Goal: Information Seeking & Learning: Learn about a topic

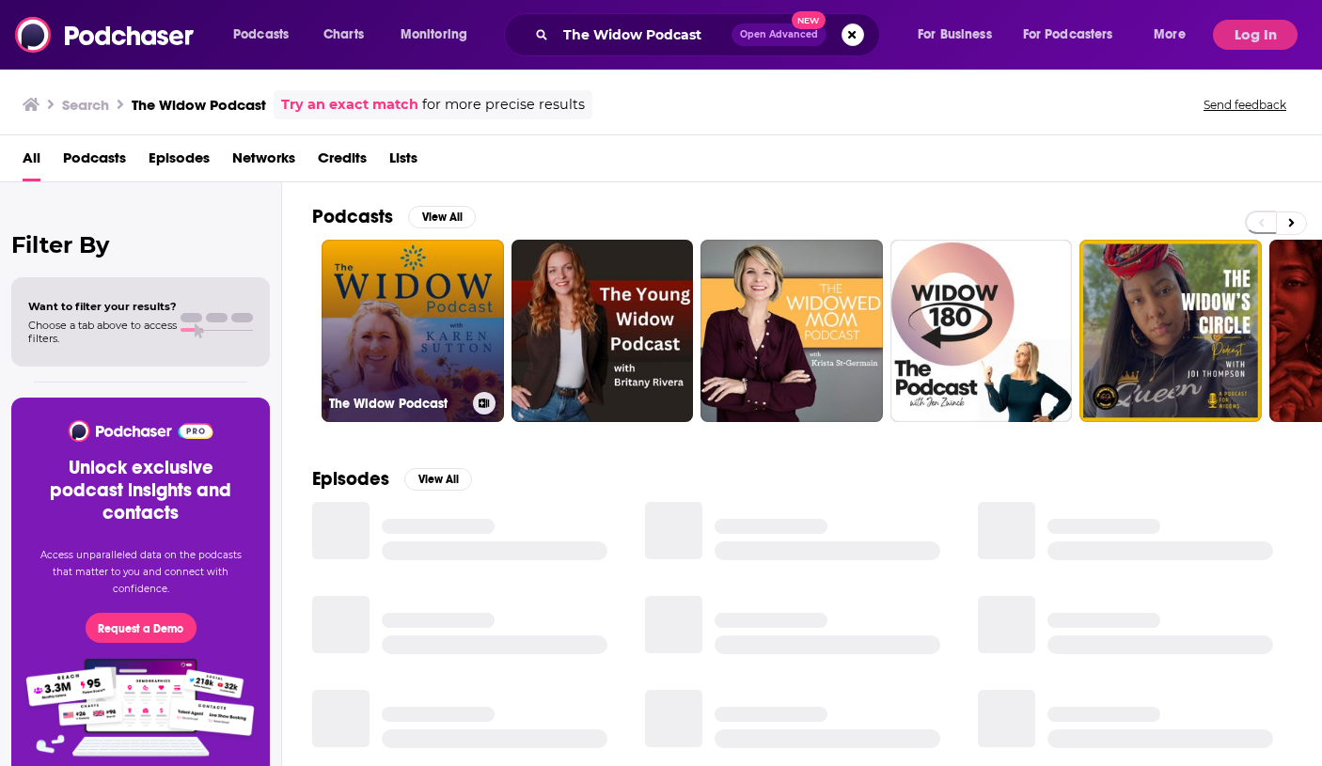
click at [420, 305] on link "The Widow Podcast" at bounding box center [413, 331] width 182 height 182
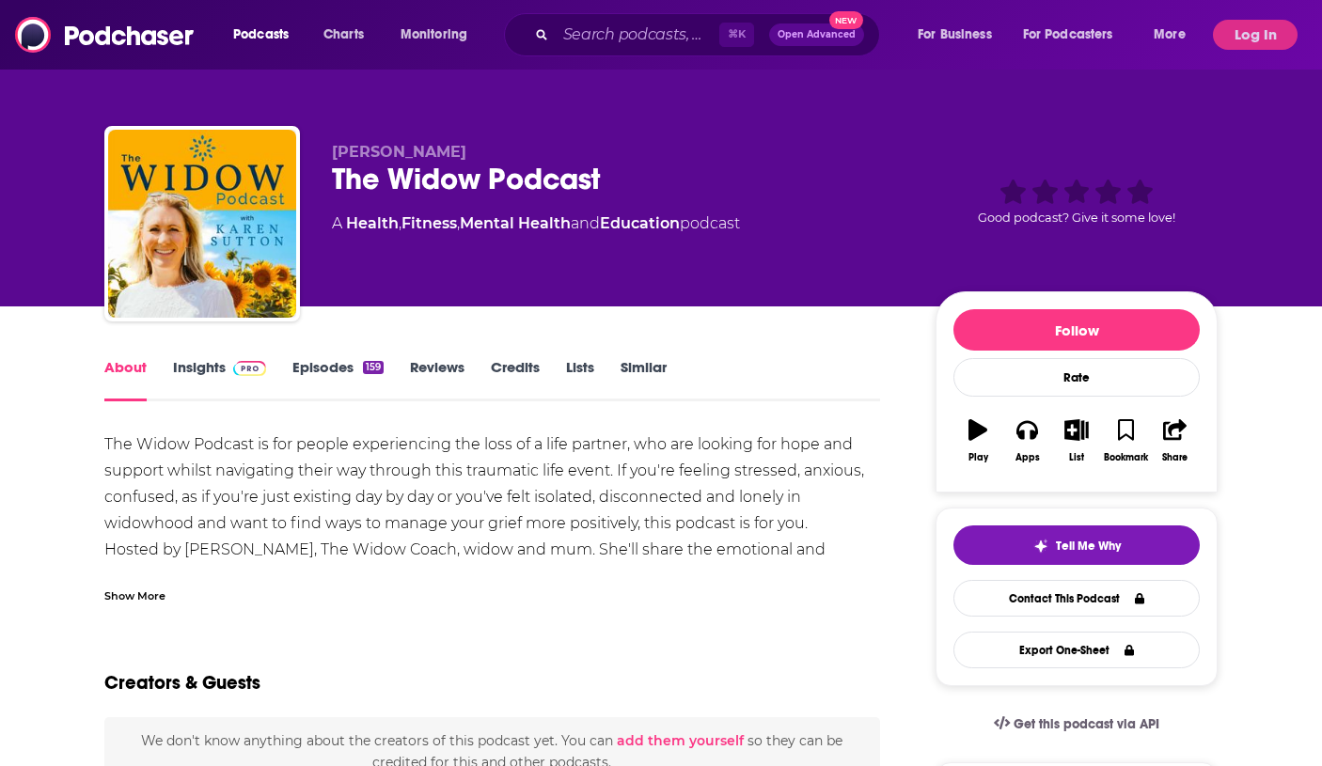
click at [243, 372] on img at bounding box center [249, 368] width 33 height 15
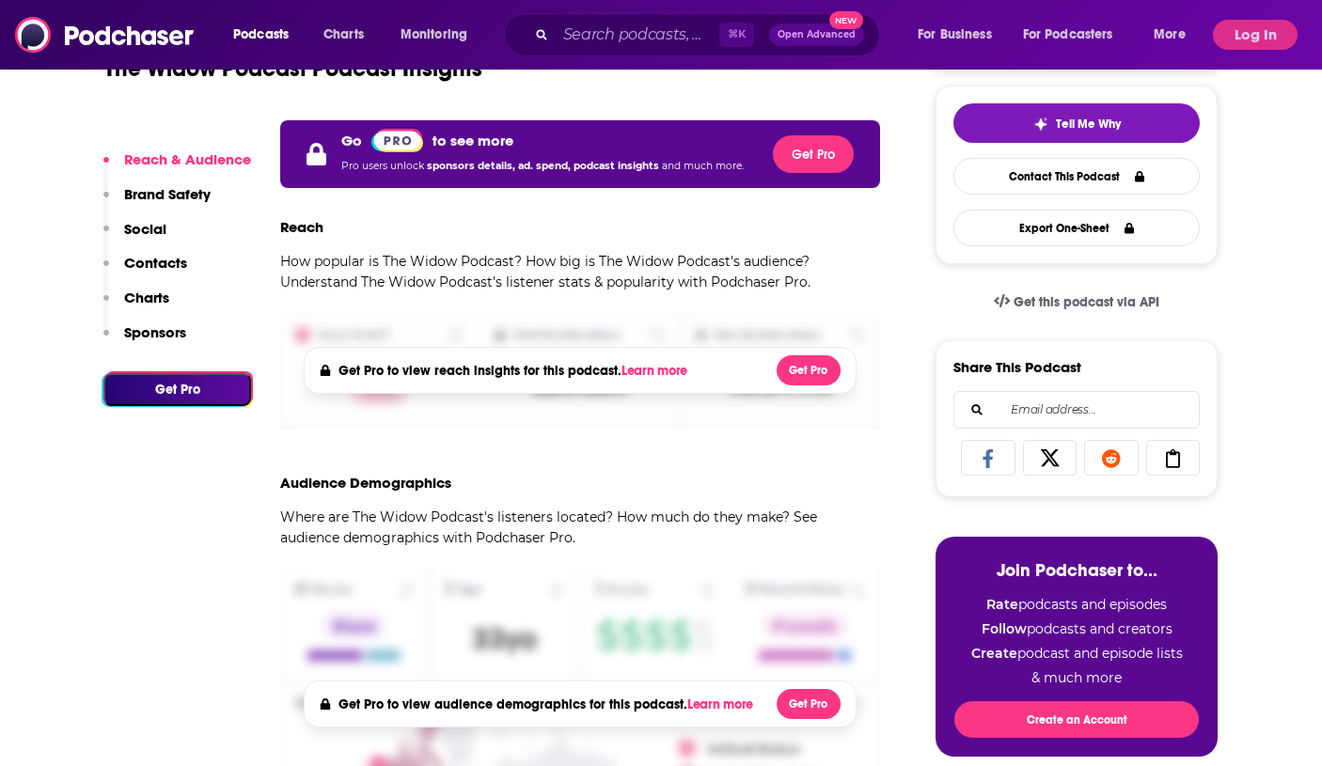
scroll to position [419, 0]
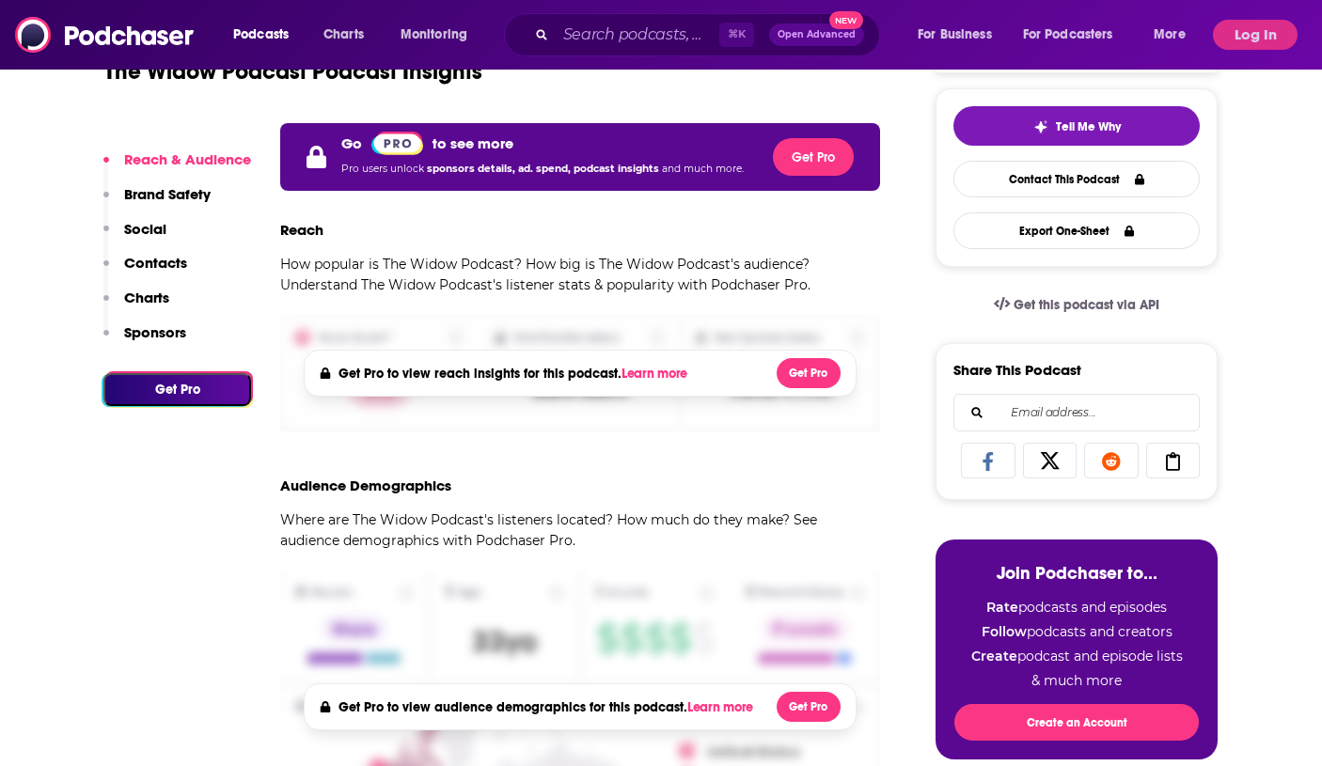
click at [1259, 14] on div "Podcasts Charts Monitoring ⌘ K Open Advanced New For Business For Podcasters Mo…" at bounding box center [661, 35] width 1322 height 70
click at [1252, 24] on button "Log In" at bounding box center [1255, 35] width 85 height 30
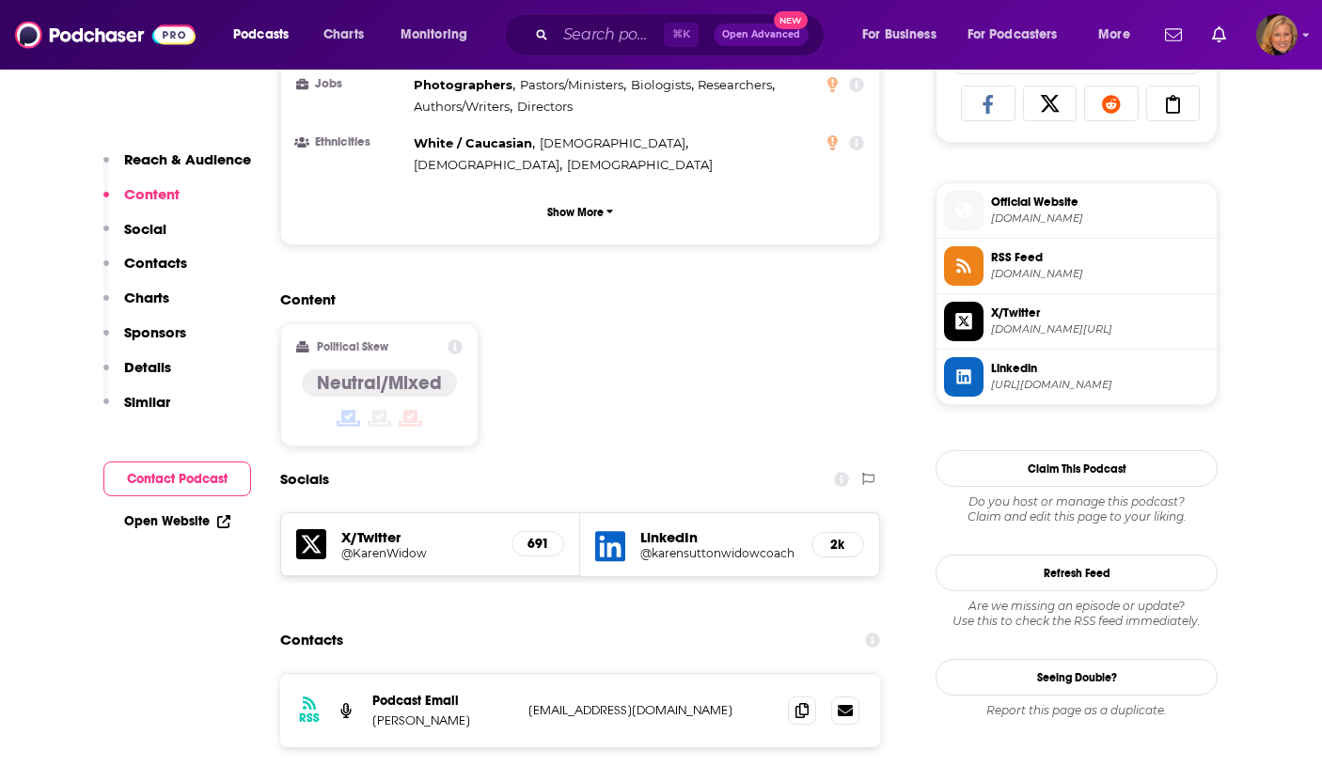
scroll to position [1271, 0]
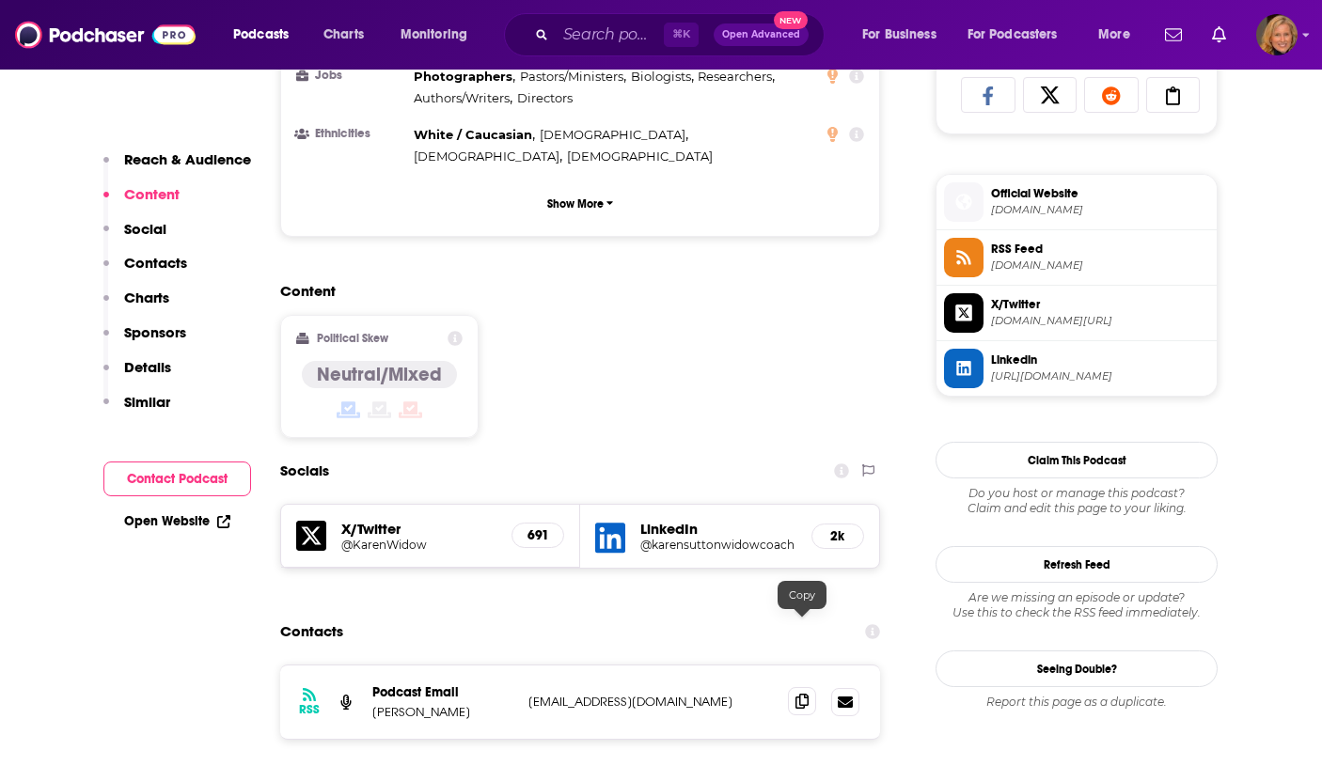
click at [799, 694] on icon at bounding box center [802, 701] width 13 height 15
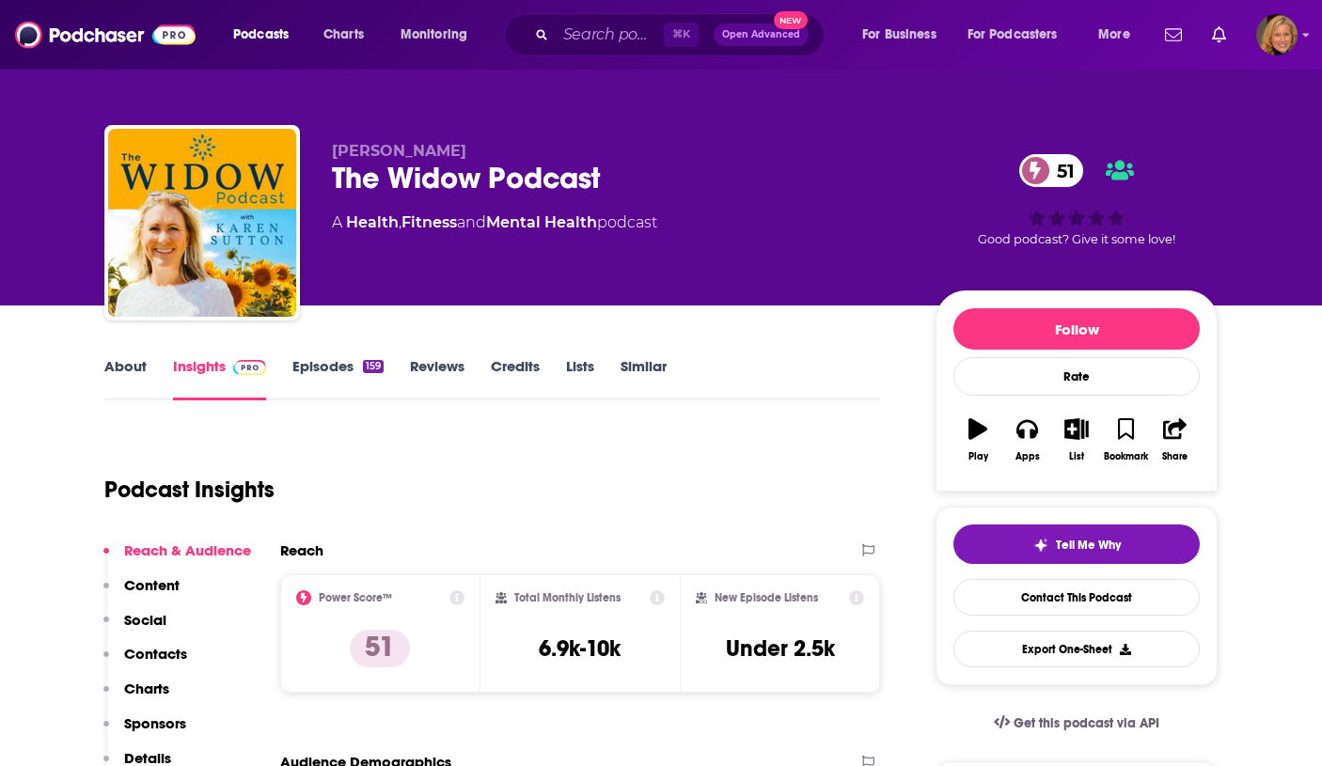
scroll to position [0, 0]
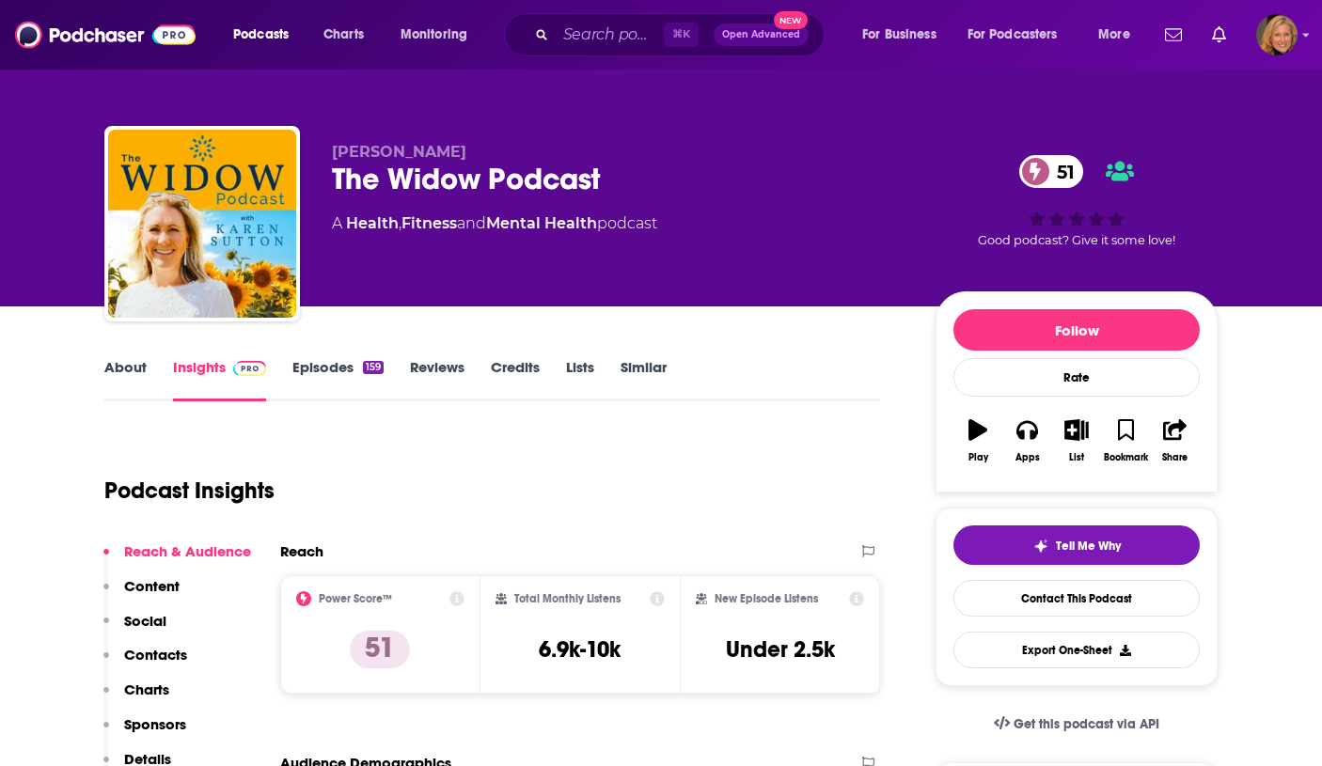
click at [126, 364] on link "About" at bounding box center [125, 379] width 42 height 43
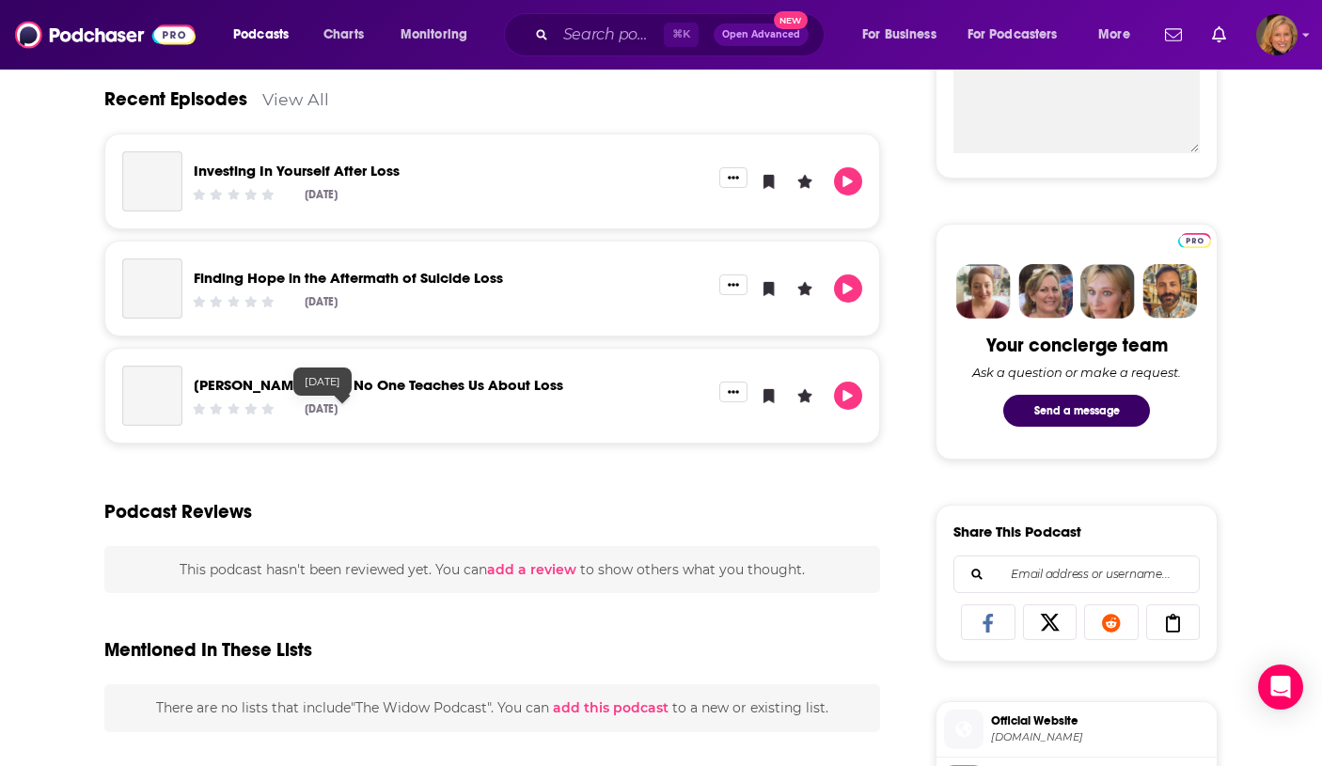
scroll to position [772, 0]
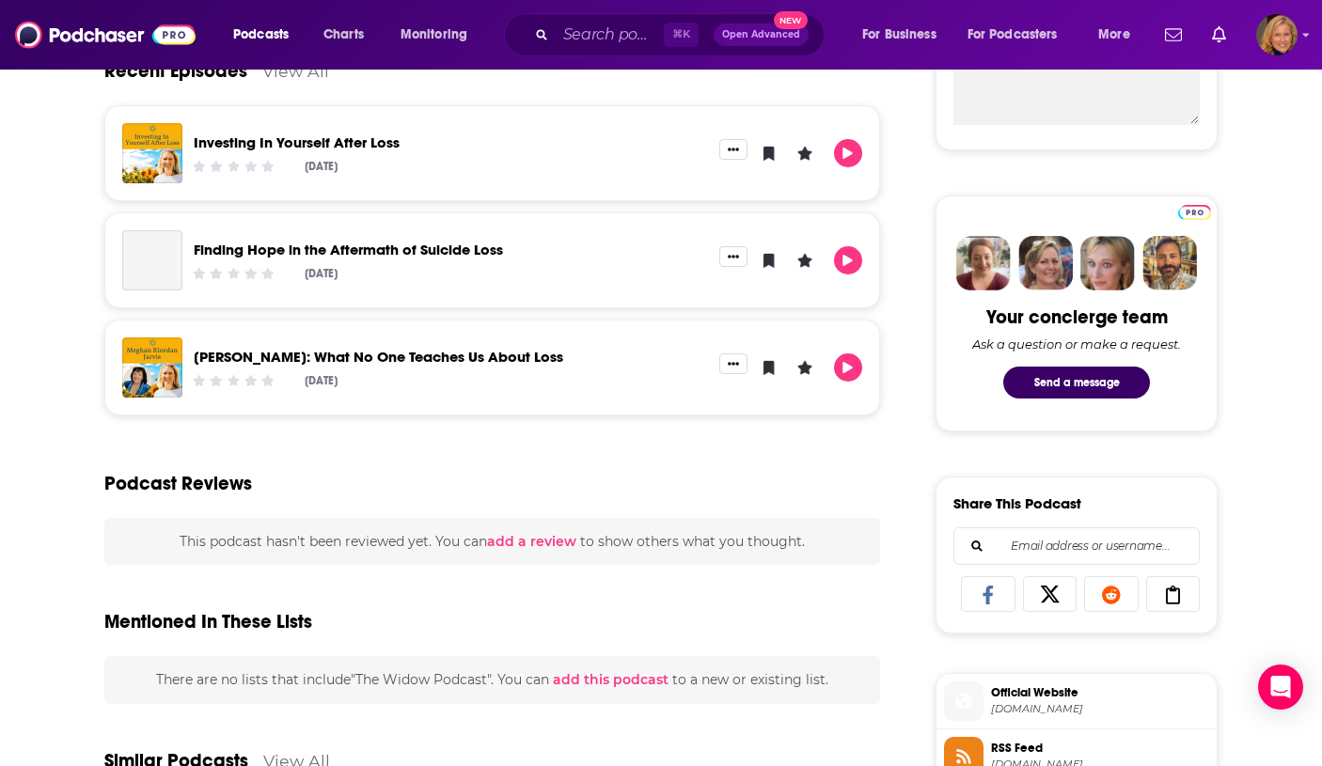
click at [369, 150] on link "Investing In Yourself After Loss" at bounding box center [297, 143] width 206 height 18
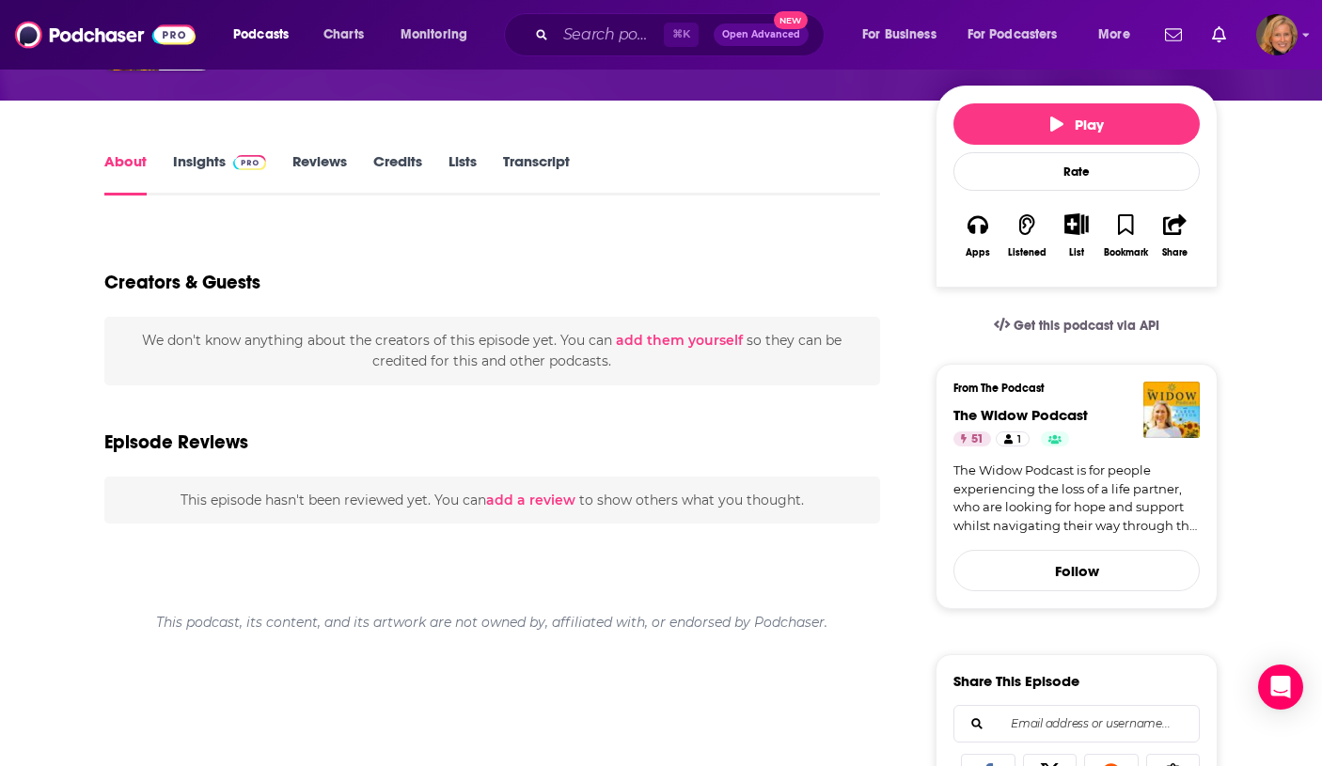
scroll to position [197, 0]
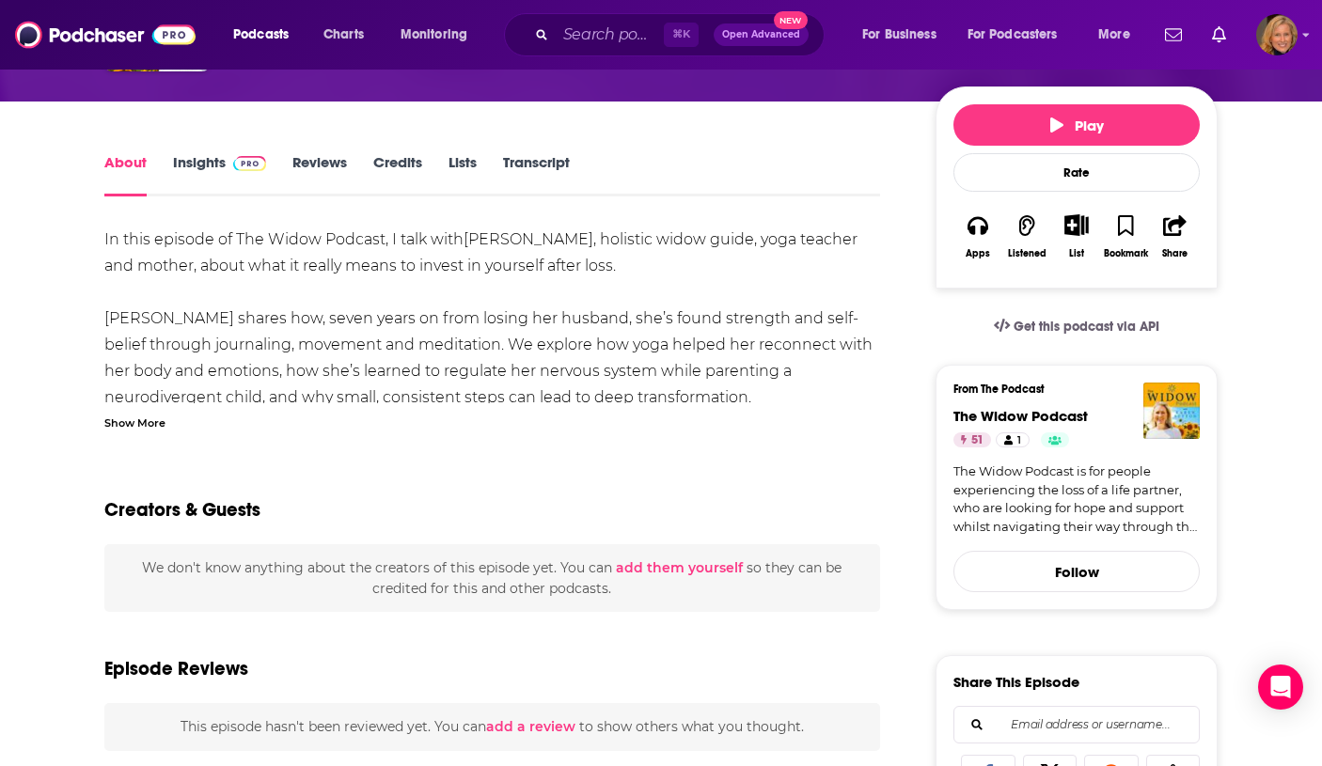
click at [145, 418] on div "Show More" at bounding box center [134, 422] width 61 height 18
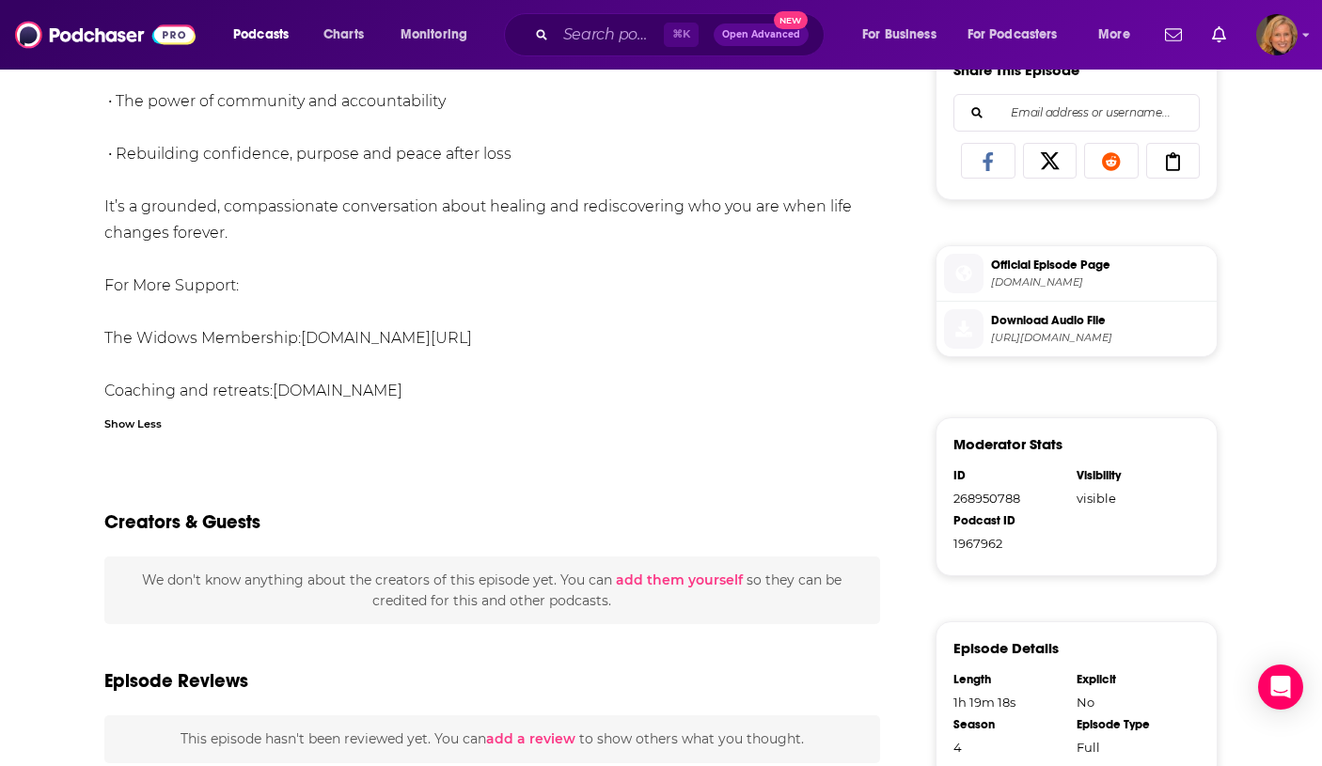
scroll to position [834, 0]
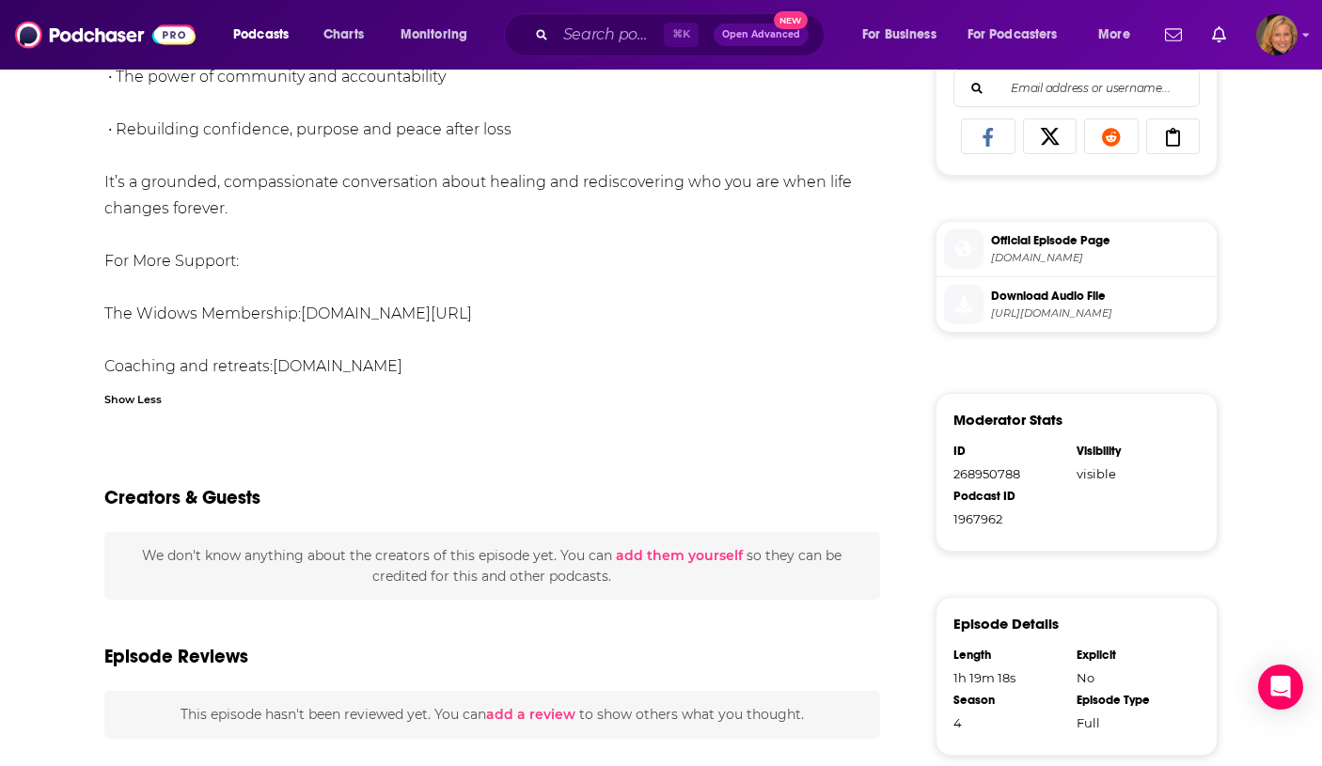
drag, startPoint x: 431, startPoint y: 370, endPoint x: 94, endPoint y: 171, distance: 390.8
click at [94, 170] on div "About Insights Reviews Credits Lists Transcript In this episode of The Widow Po…" at bounding box center [504, 226] width 861 height 1425
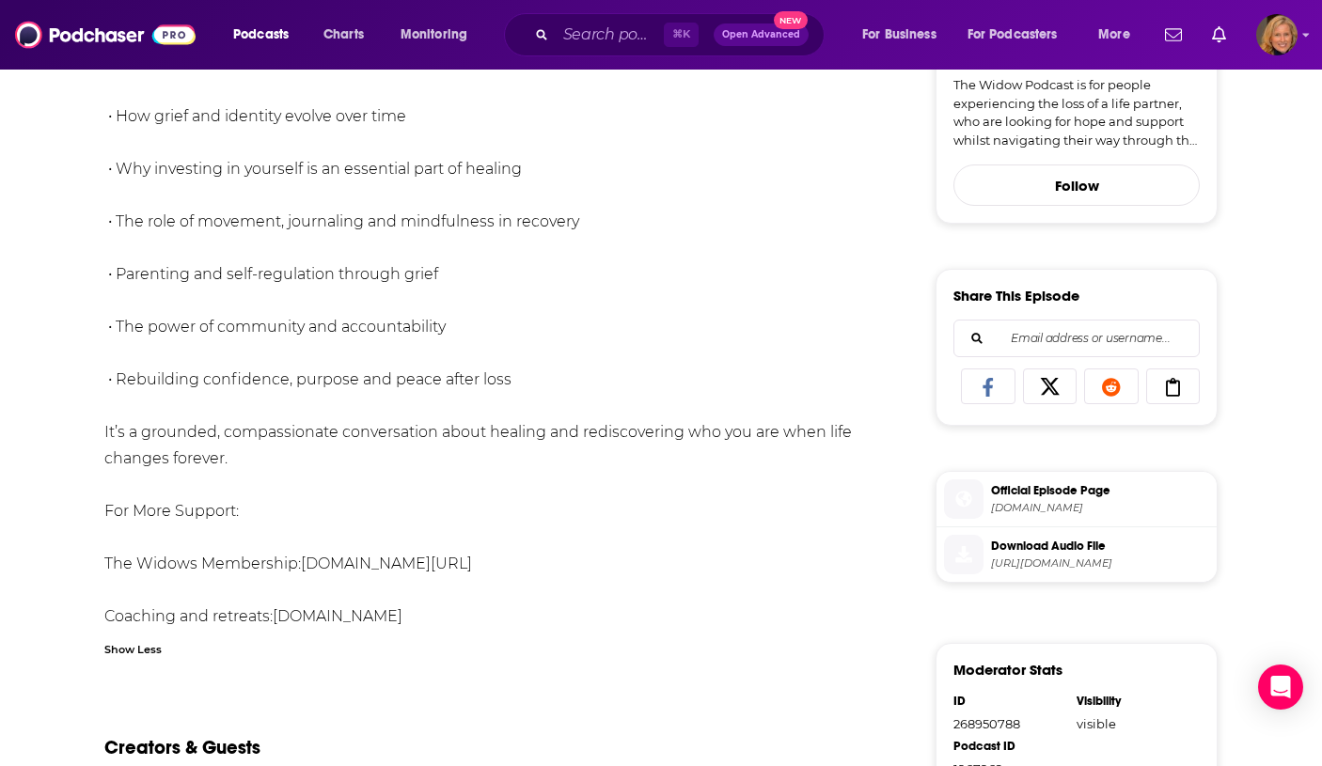
scroll to position [571, 0]
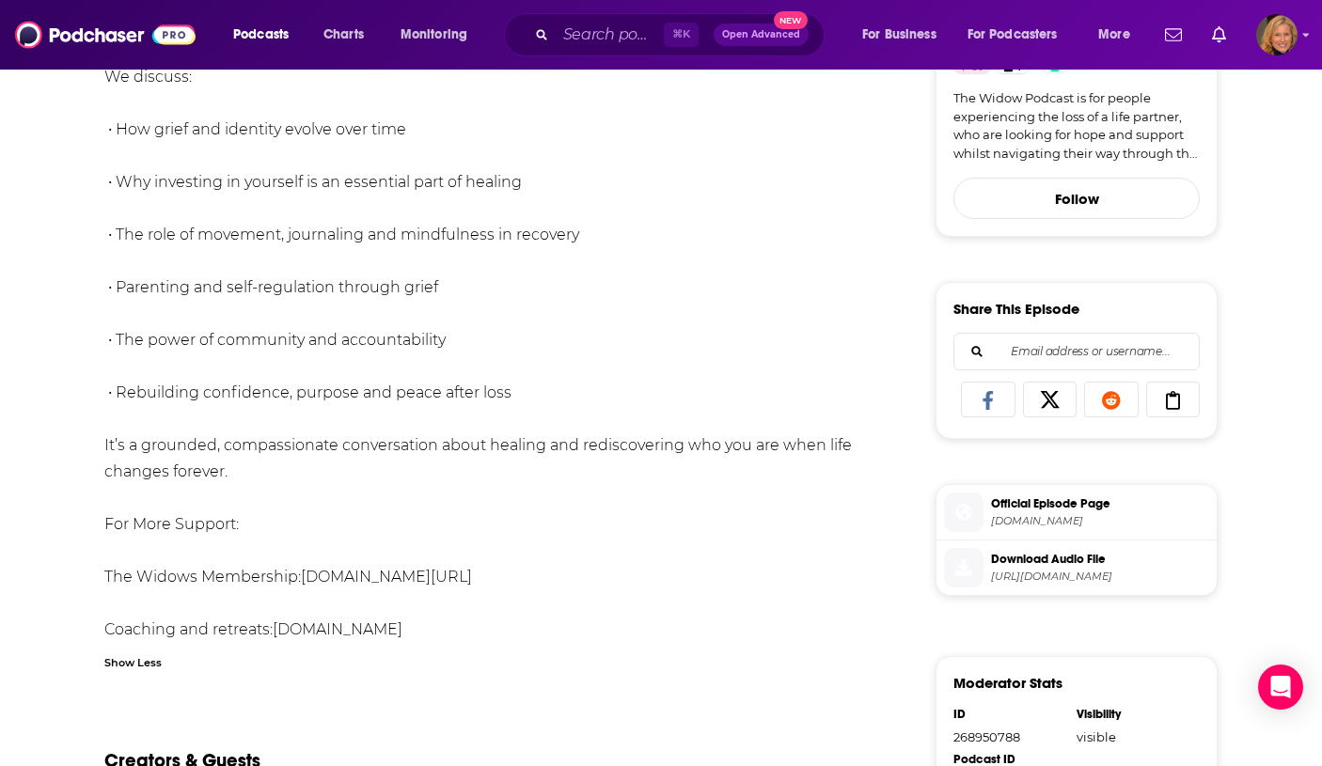
click at [433, 671] on div "In this episode of The Widow Podcast, I talk with Orla Blackburn , holistic wid…" at bounding box center [492, 267] width 776 height 828
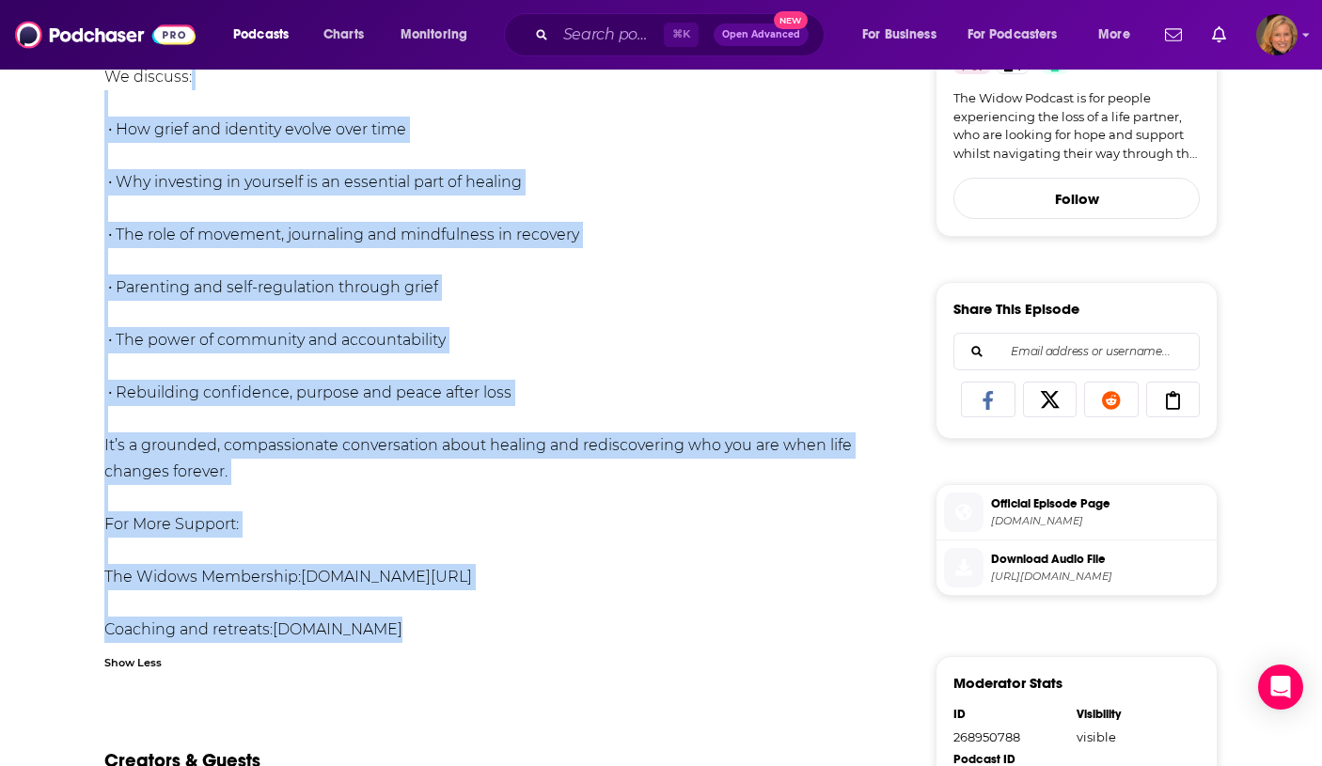
drag, startPoint x: 429, startPoint y: 650, endPoint x: 104, endPoint y: 98, distance: 640.2
click at [104, 98] on div "In this episode of The Widow Podcast, I talk with Orla Blackburn , holistic wid…" at bounding box center [492, 267] width 776 height 828
click at [315, 491] on div "In this episode of The Widow Podcast, I talk with Orla Blackburn , holistic wid…" at bounding box center [492, 248] width 776 height 790
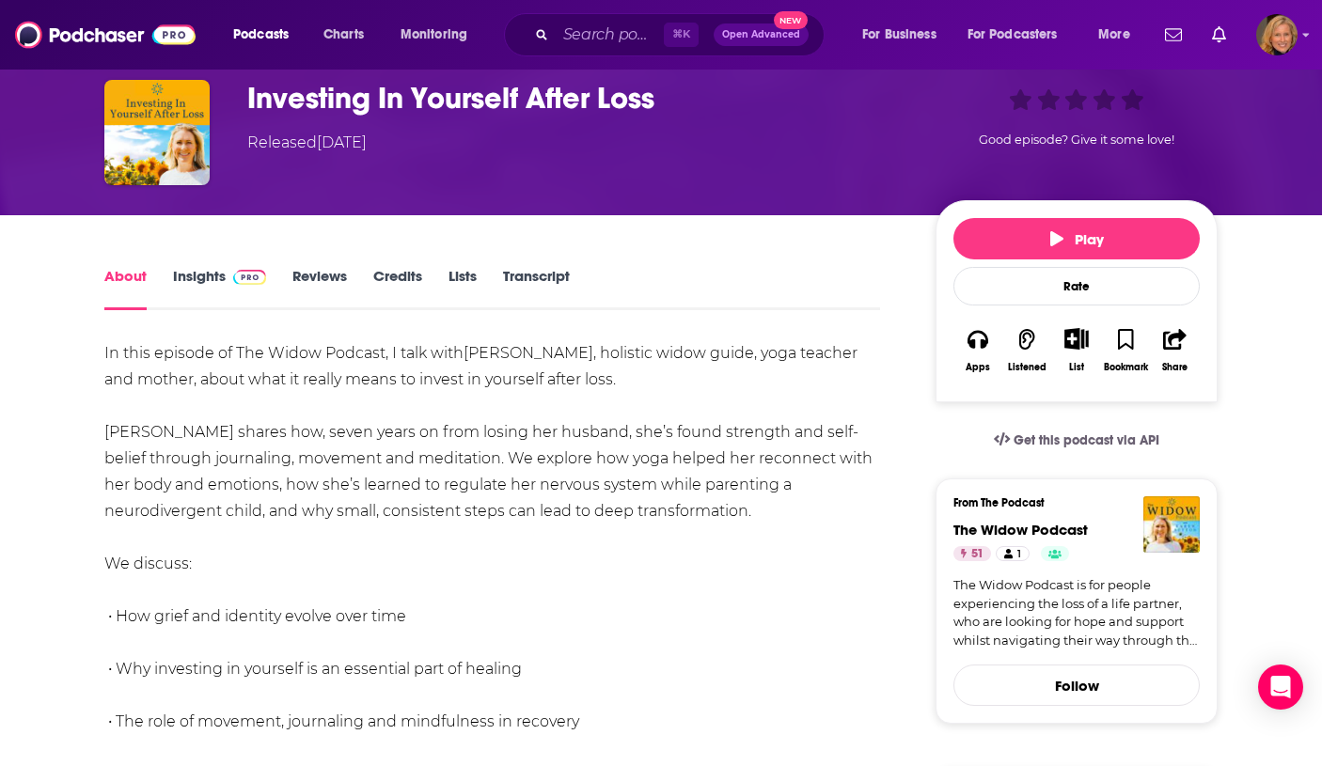
scroll to position [0, 0]
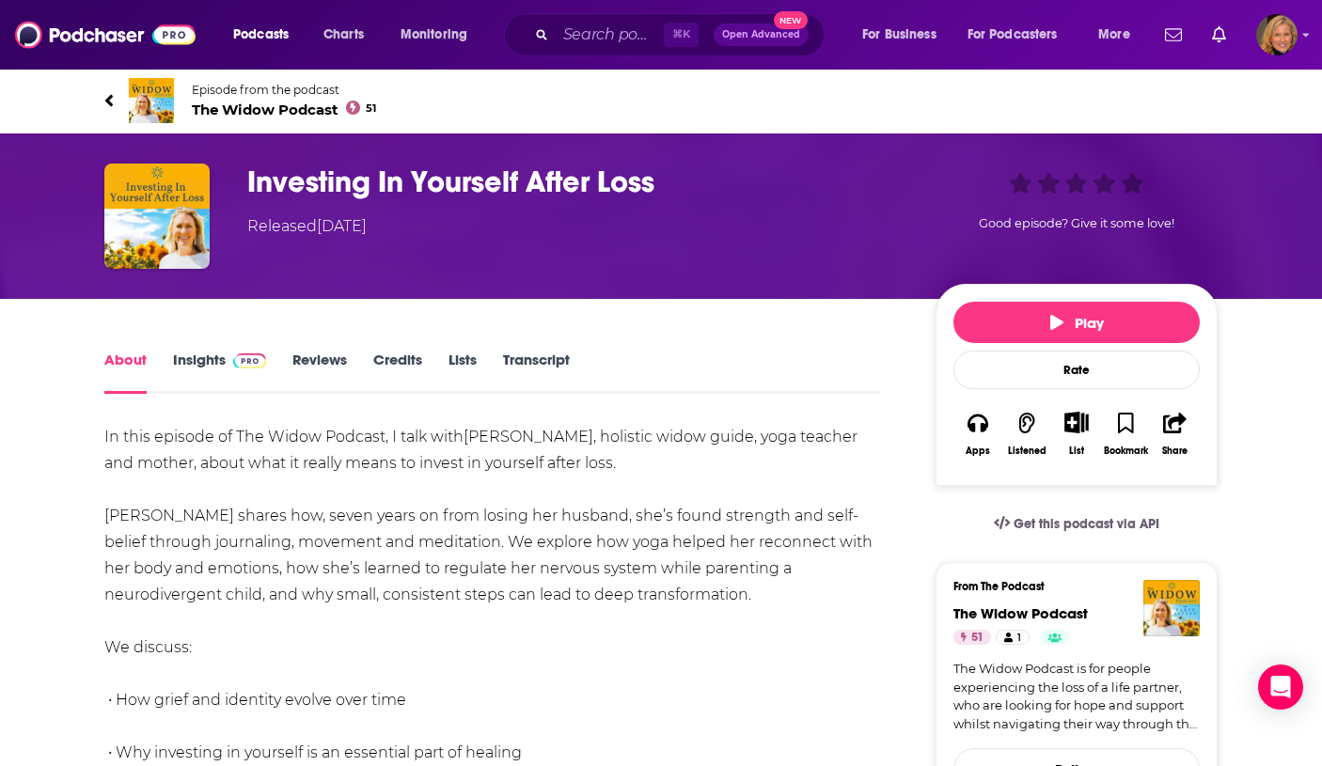
drag, startPoint x: 434, startPoint y: 642, endPoint x: 101, endPoint y: 443, distance: 388.8
copy div "In this episode of The Widow Podcast, I talk with Orla Blackburn , holistic wid…"
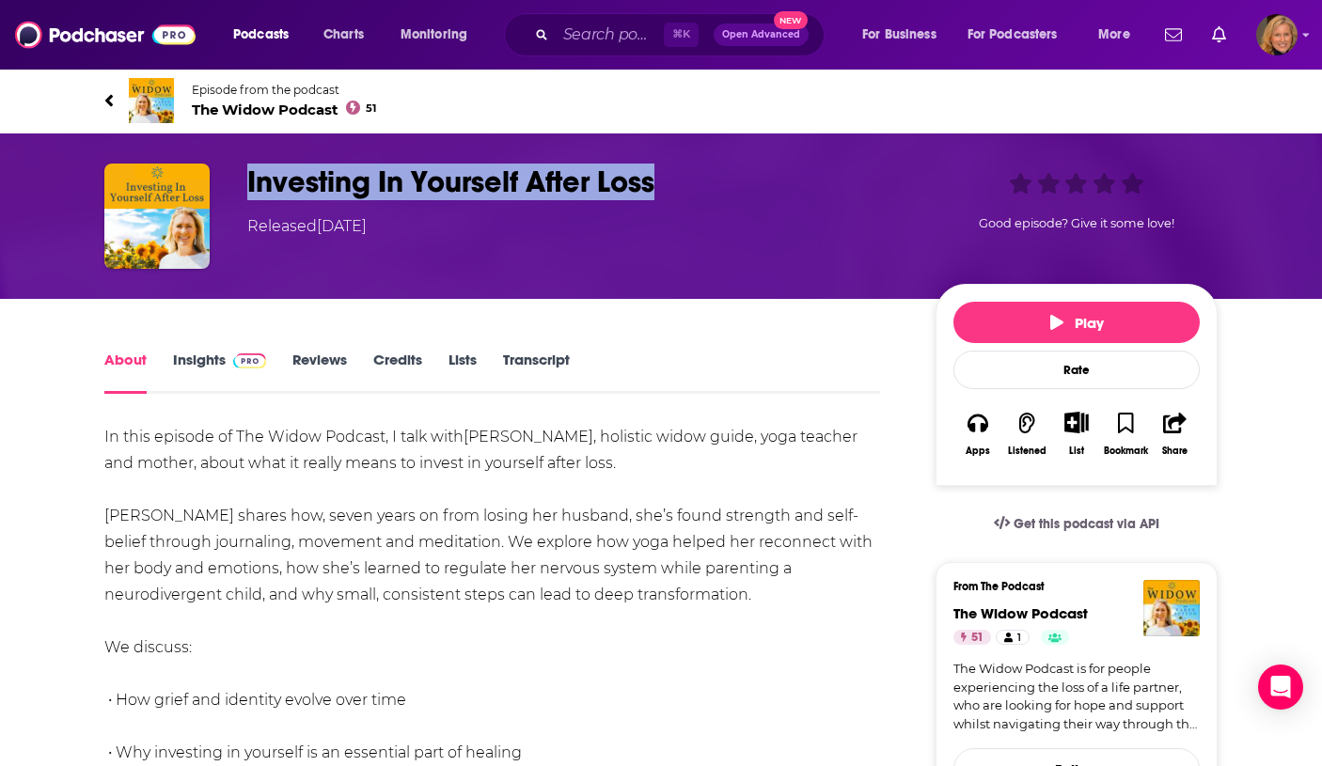
drag, startPoint x: 670, startPoint y: 185, endPoint x: 249, endPoint y: 160, distance: 422.0
click at [249, 162] on div "Investing In Yourself After Loss Released Monday, 13th October 2025 Good episod…" at bounding box center [661, 216] width 1204 height 165
copy h1 "Investing In Yourself After Loss"
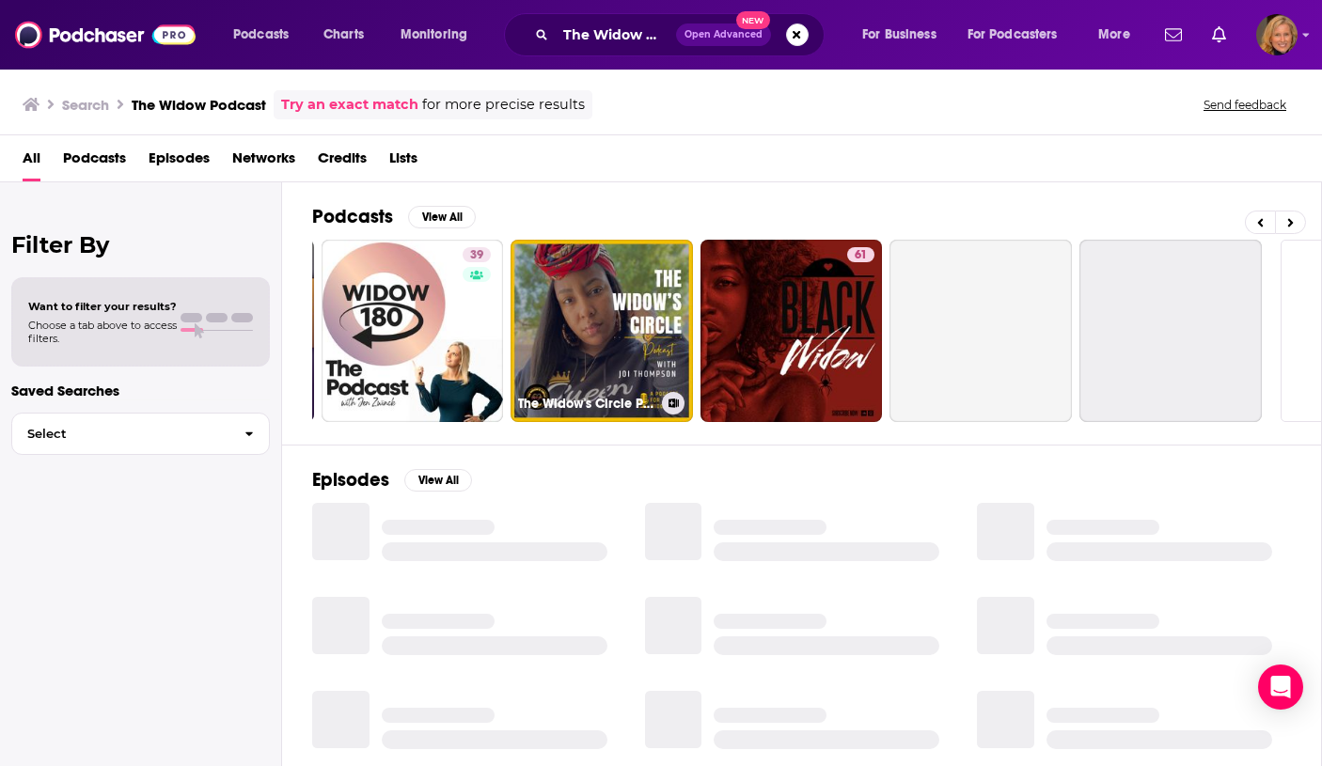
scroll to position [0, 604]
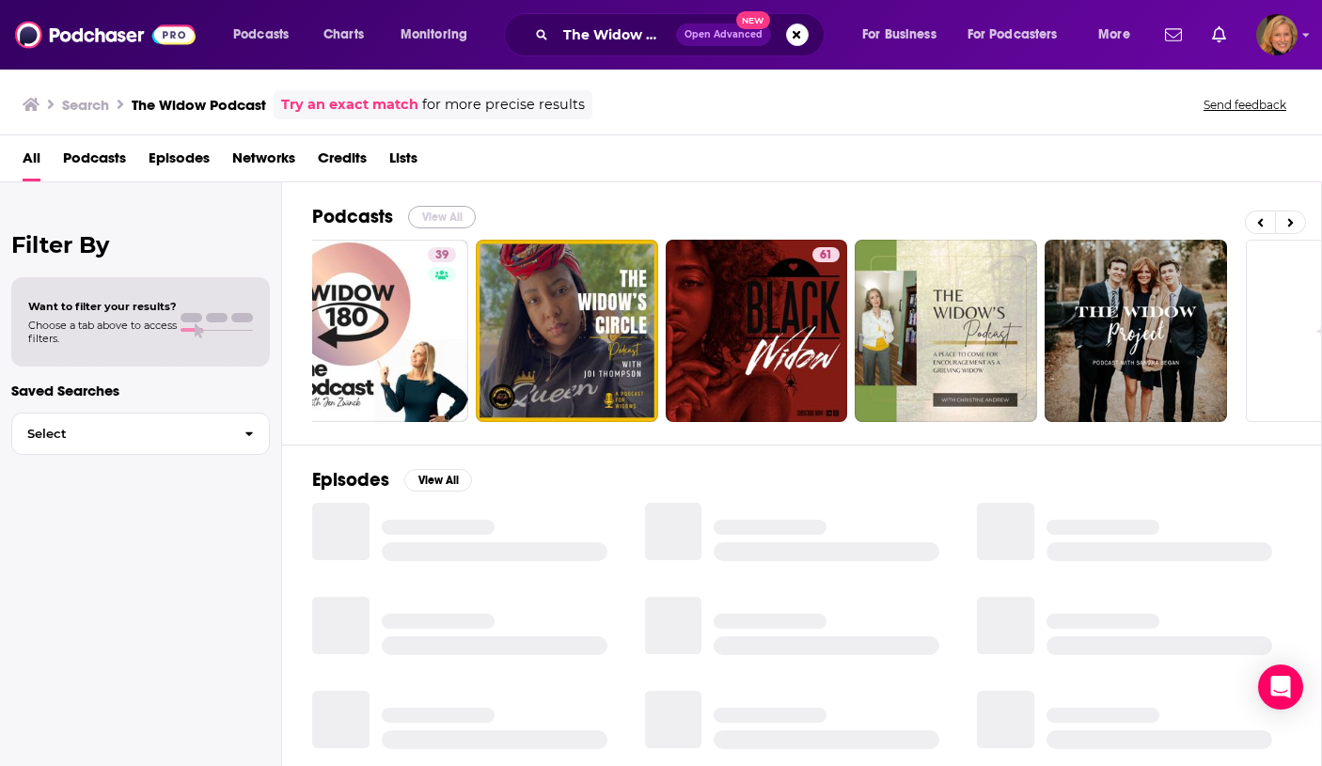
click at [429, 220] on button "View All" at bounding box center [442, 217] width 68 height 23
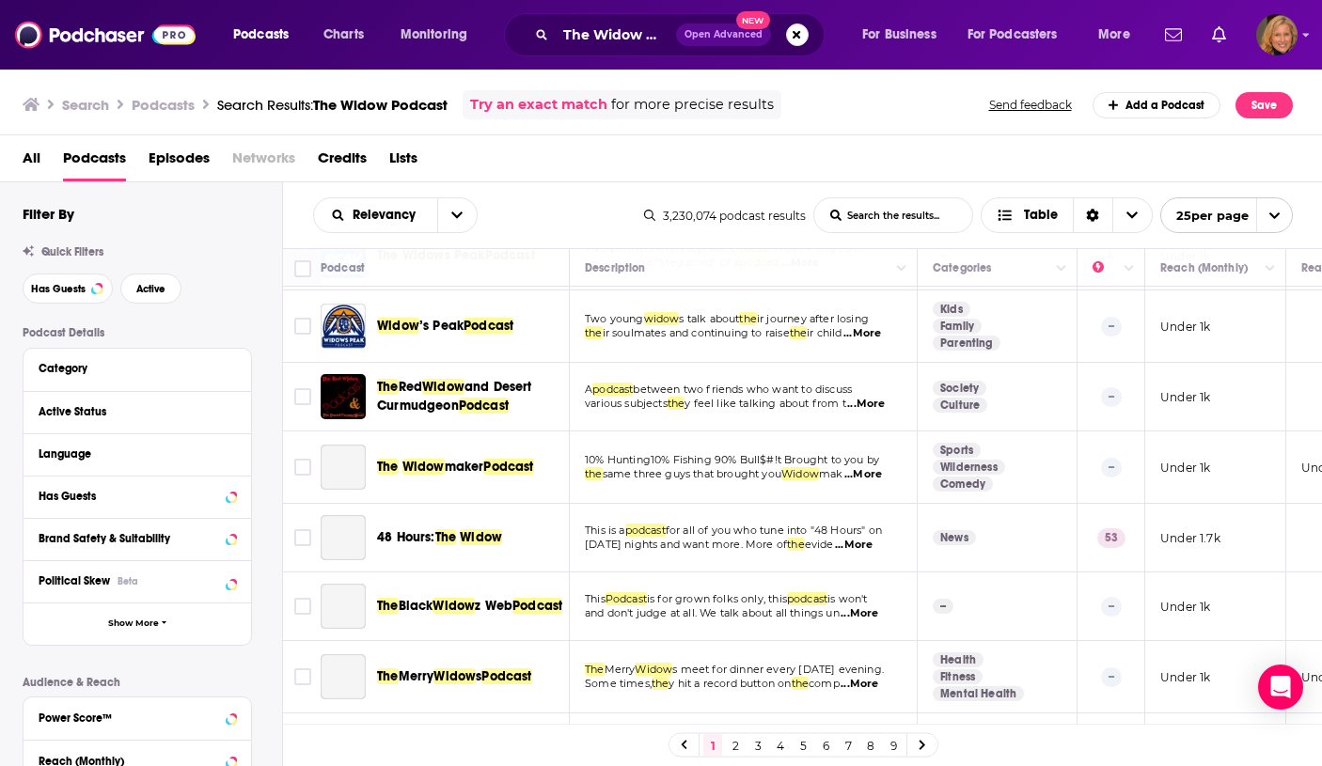
scroll to position [1076, 0]
